Goal: Find contact information: Find contact information

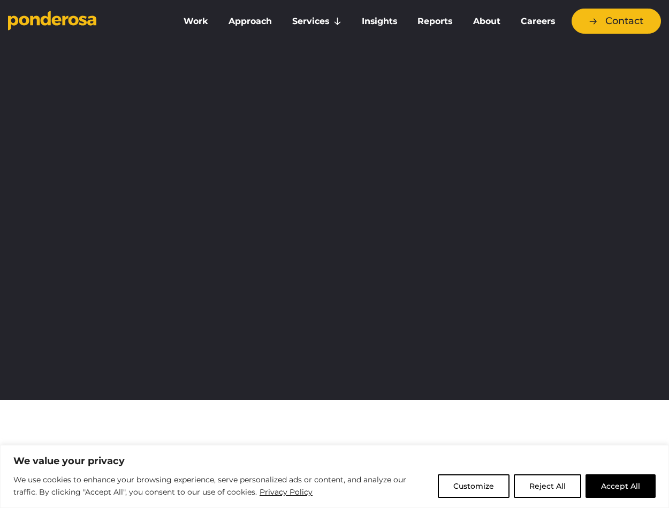
drag, startPoint x: 629, startPoint y: 483, endPoint x: 567, endPoint y: 430, distance: 80.8
click at [629, 483] on button "Accept All" at bounding box center [620, 487] width 70 height 24
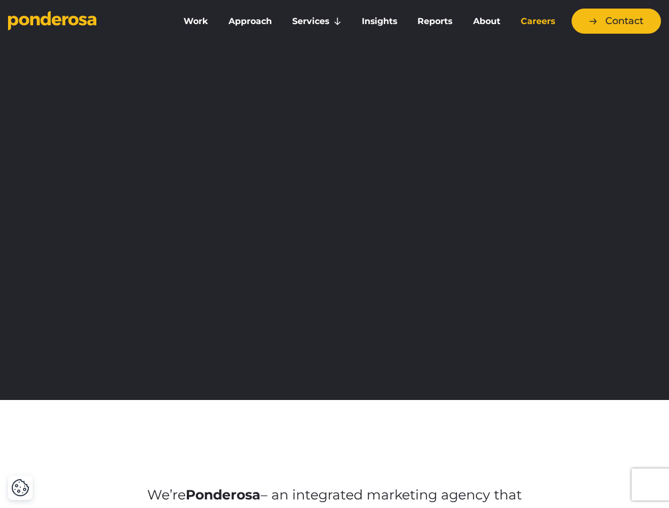
click at [530, 25] on link "Careers" at bounding box center [538, 21] width 50 height 22
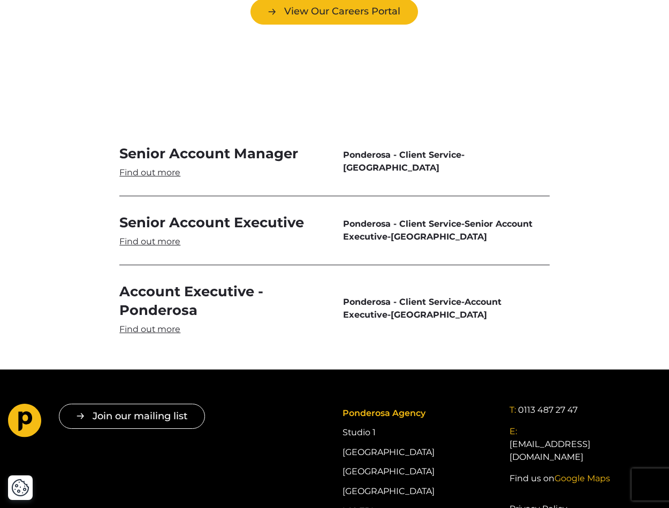
scroll to position [3037, 0]
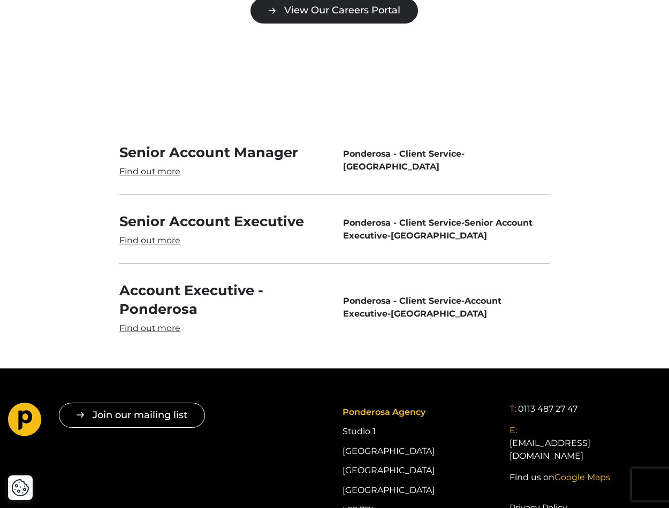
click at [331, 17] on link "View Our Careers Portal" at bounding box center [333, 10] width 167 height 25
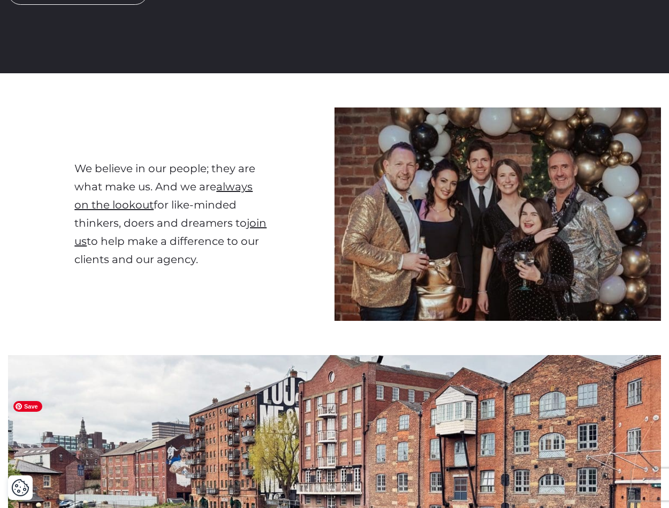
scroll to position [0, 0]
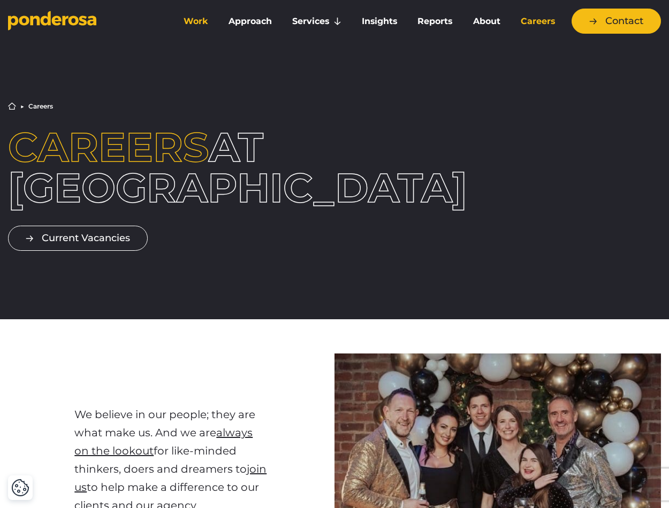
click at [188, 22] on link "Work" at bounding box center [195, 21] width 41 height 22
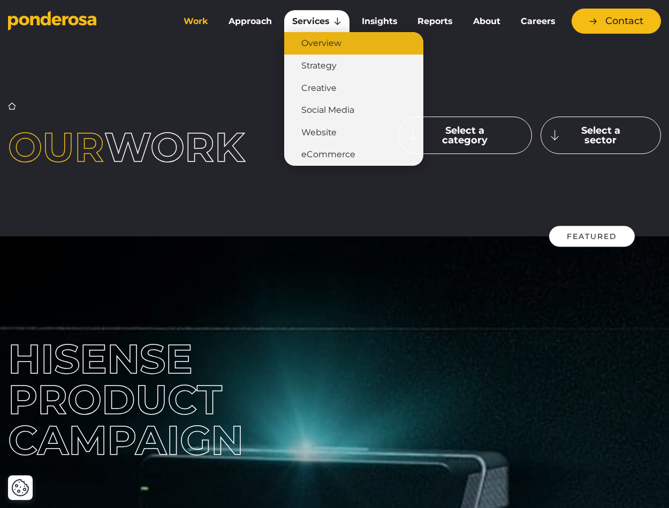
click at [325, 48] on link "Overview" at bounding box center [353, 43] width 139 height 22
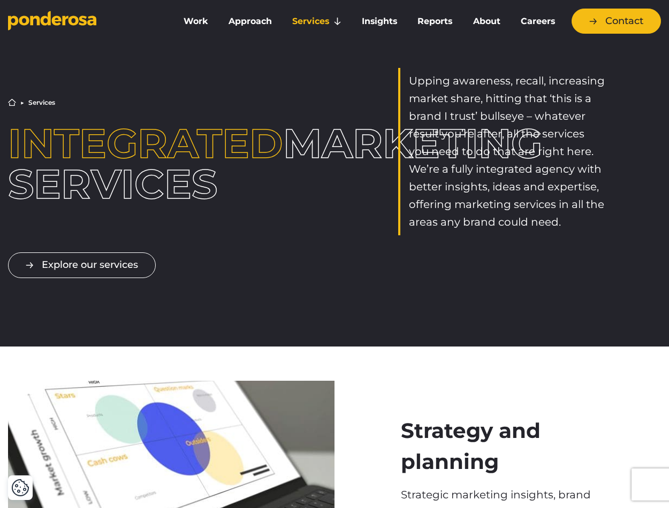
click at [46, 13] on icon "Go to homepage" at bounding box center [52, 21] width 88 height 20
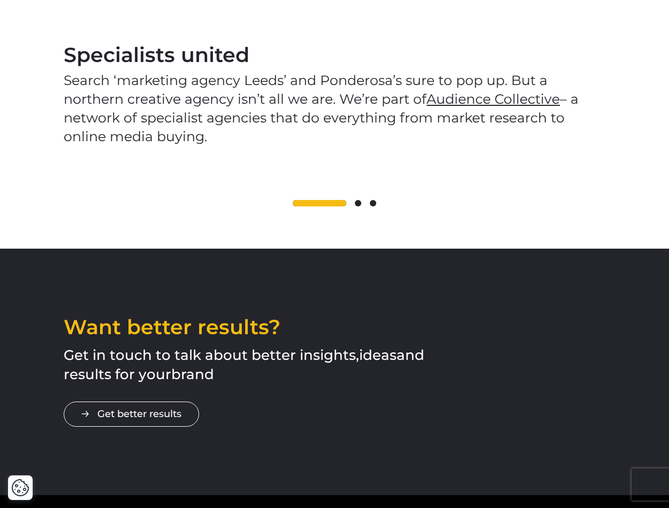
scroll to position [1686, 0]
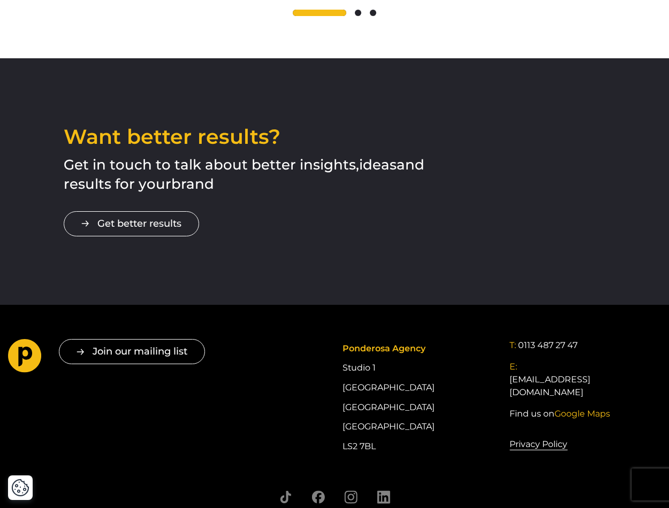
click at [360, 10] on span at bounding box center [358, 13] width 6 height 6
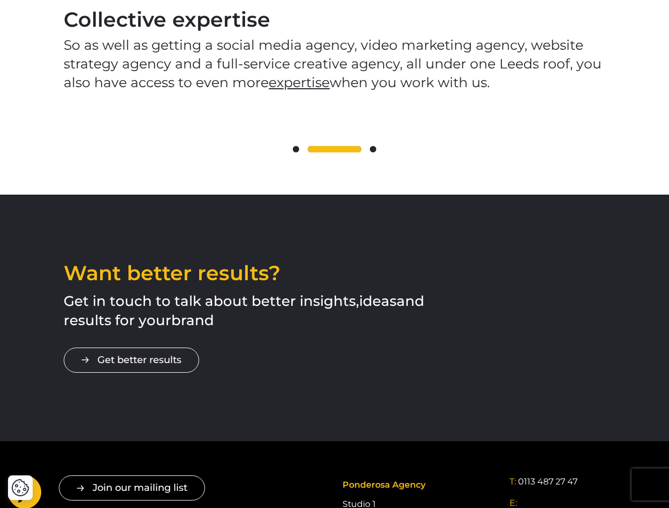
scroll to position [1410, 0]
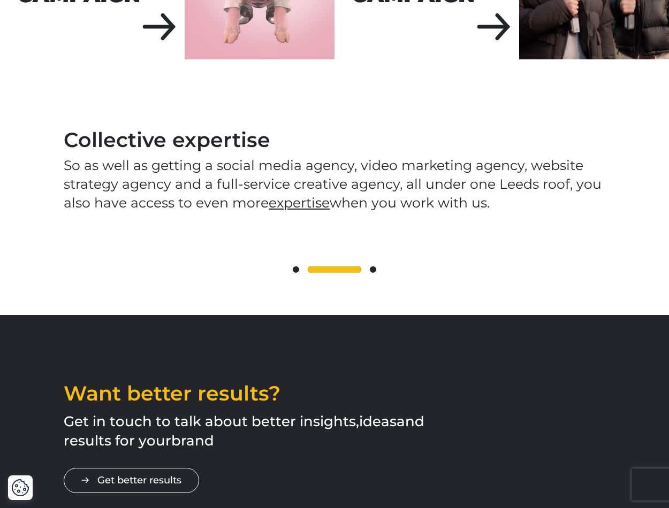
click at [370, 270] on span at bounding box center [373, 269] width 6 height 6
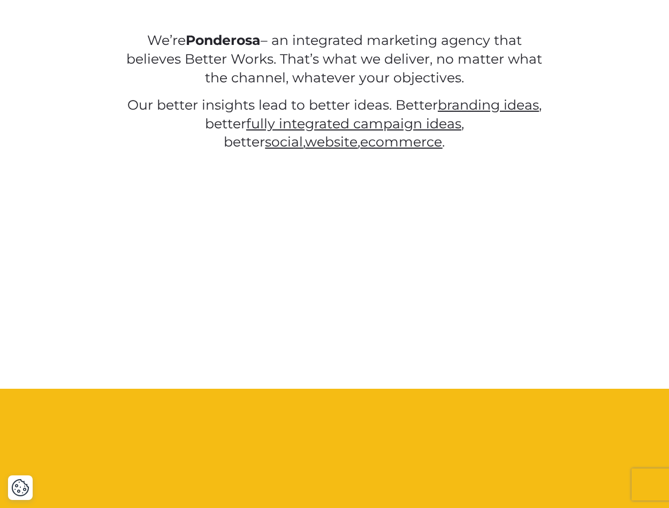
scroll to position [0, 0]
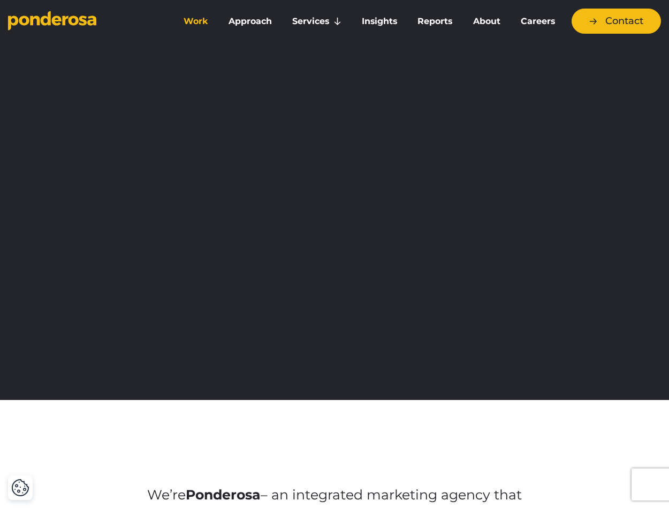
click at [198, 23] on link "Work" at bounding box center [195, 21] width 41 height 22
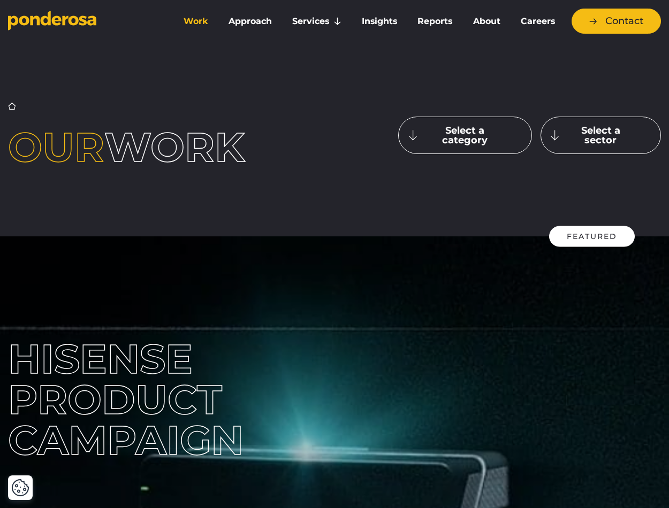
click at [42, 24] on icon "Go to homepage" at bounding box center [46, 18] width 10 height 14
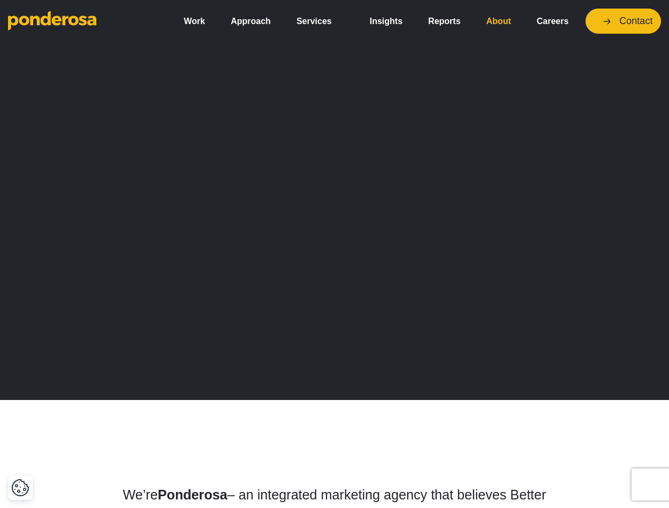
click at [494, 20] on link "About" at bounding box center [499, 21] width 42 height 22
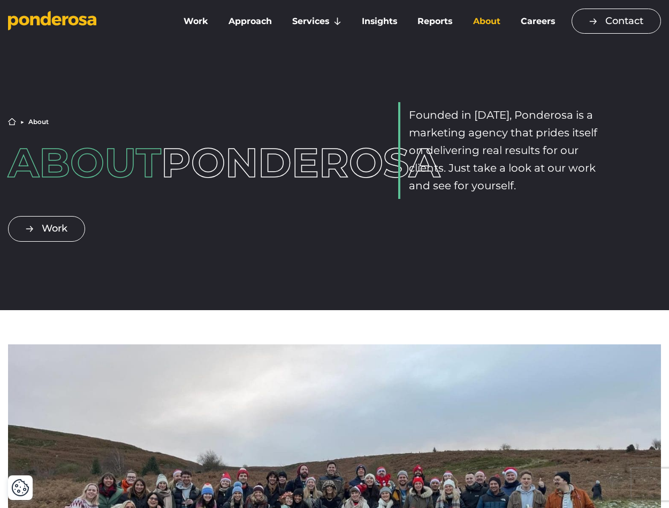
click at [616, 24] on link "Contact" at bounding box center [615, 21] width 89 height 25
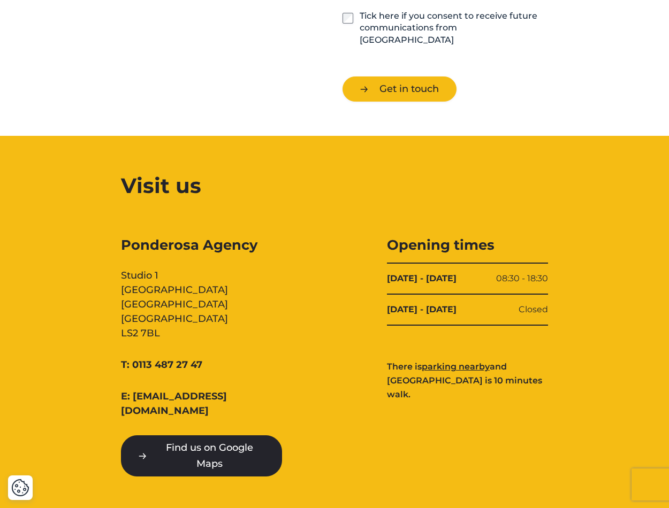
scroll to position [934, 0]
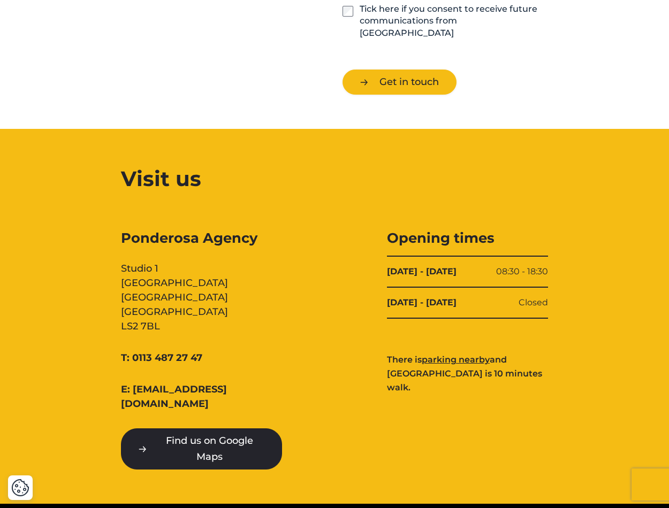
drag, startPoint x: 118, startPoint y: 249, endPoint x: 172, endPoint y: 314, distance: 84.7
click at [172, 314] on div "Ponderosa Agency Studio [STREET_ADDRESS] T: 0113 487 27 47 E: [EMAIL_ADDRESS][D…" at bounding box center [334, 349] width 532 height 241
copy div "Studio [STREET_ADDRESS]"
